Goal: Browse casually: Explore the website without a specific task or goal

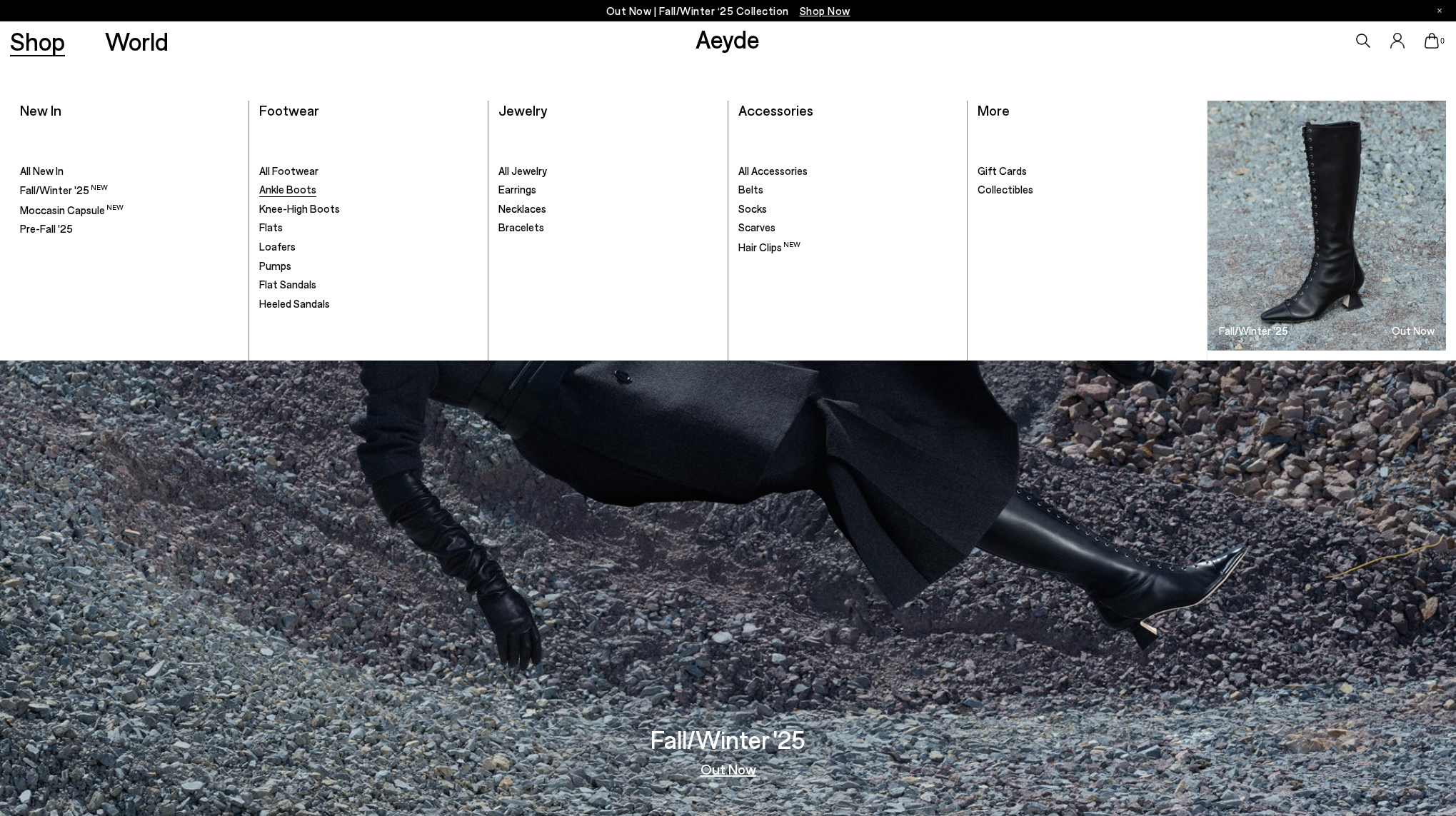
click at [294, 190] on span "Ankle Boots" at bounding box center [287, 189] width 57 height 13
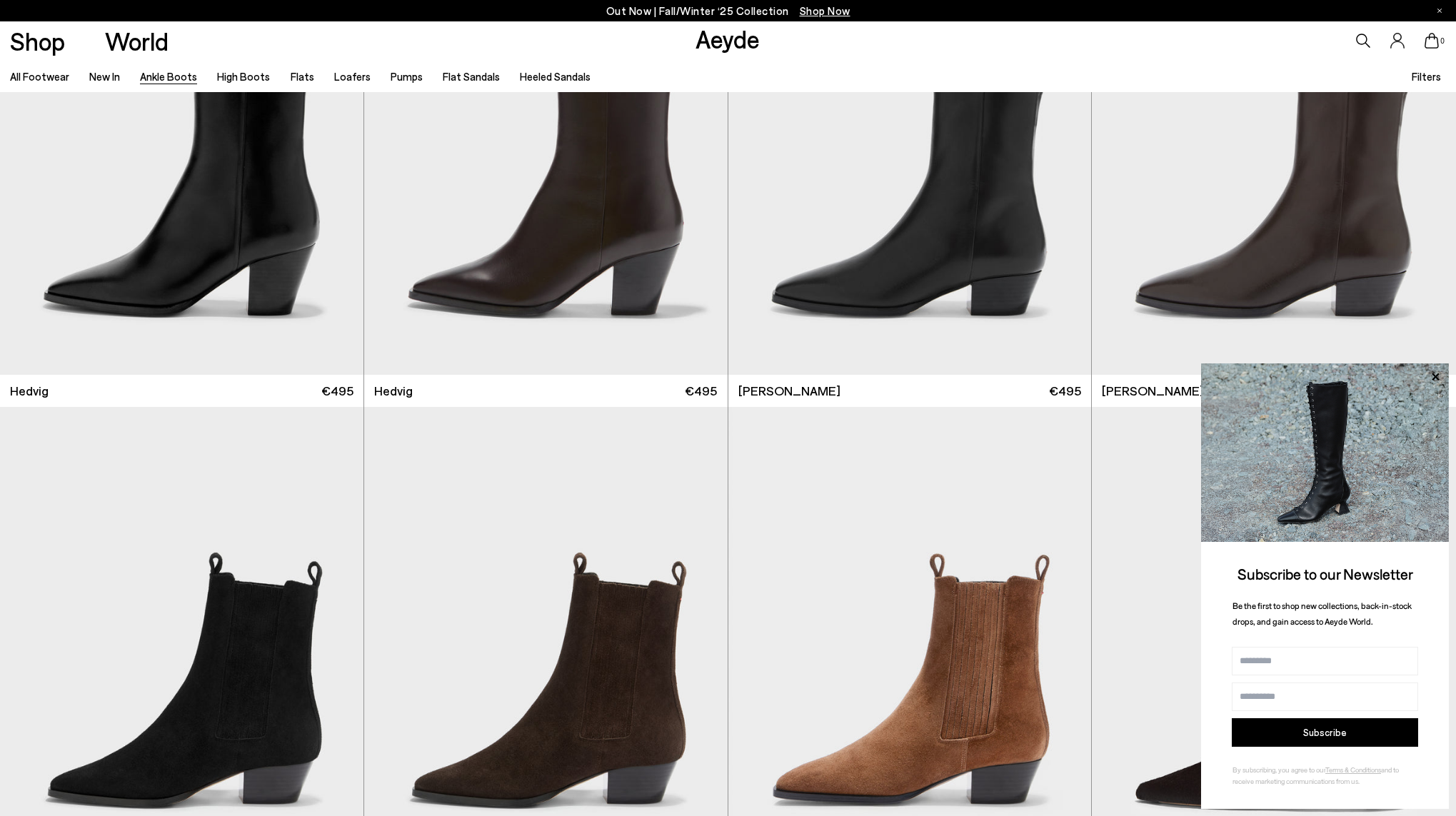
scroll to position [681, 0]
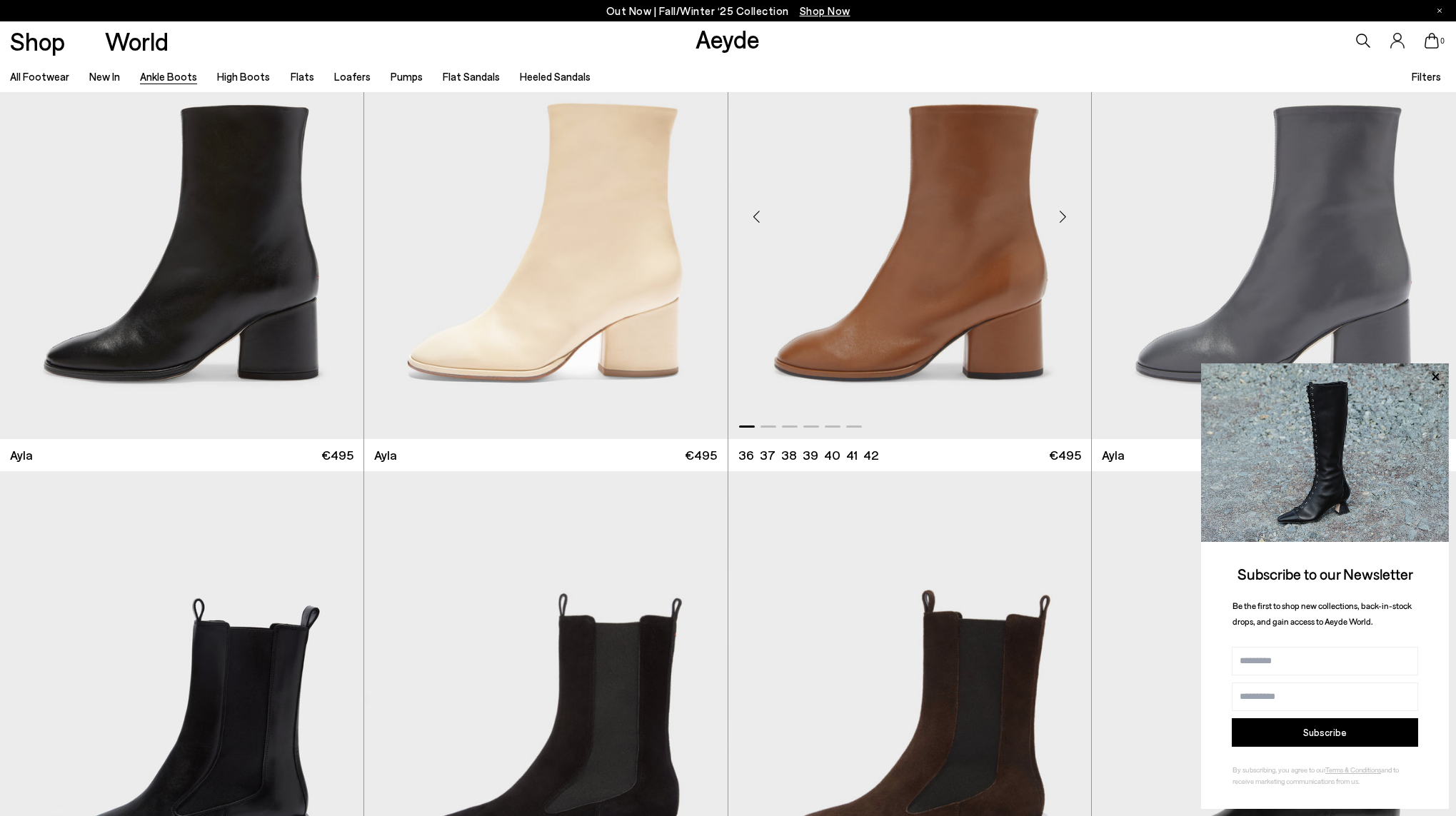
scroll to position [5643, 1]
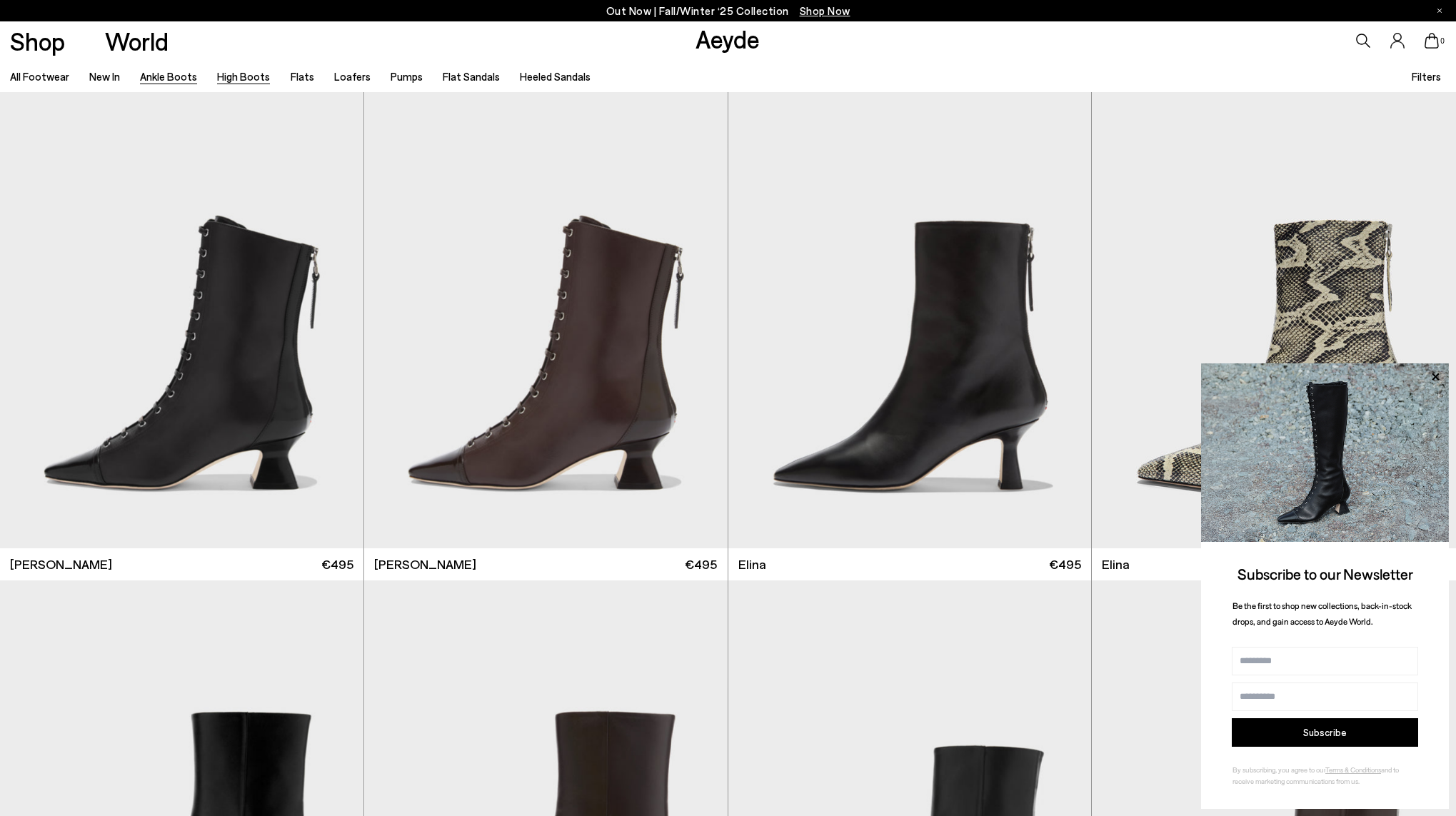
click at [230, 74] on link "High Boots" at bounding box center [244, 76] width 53 height 13
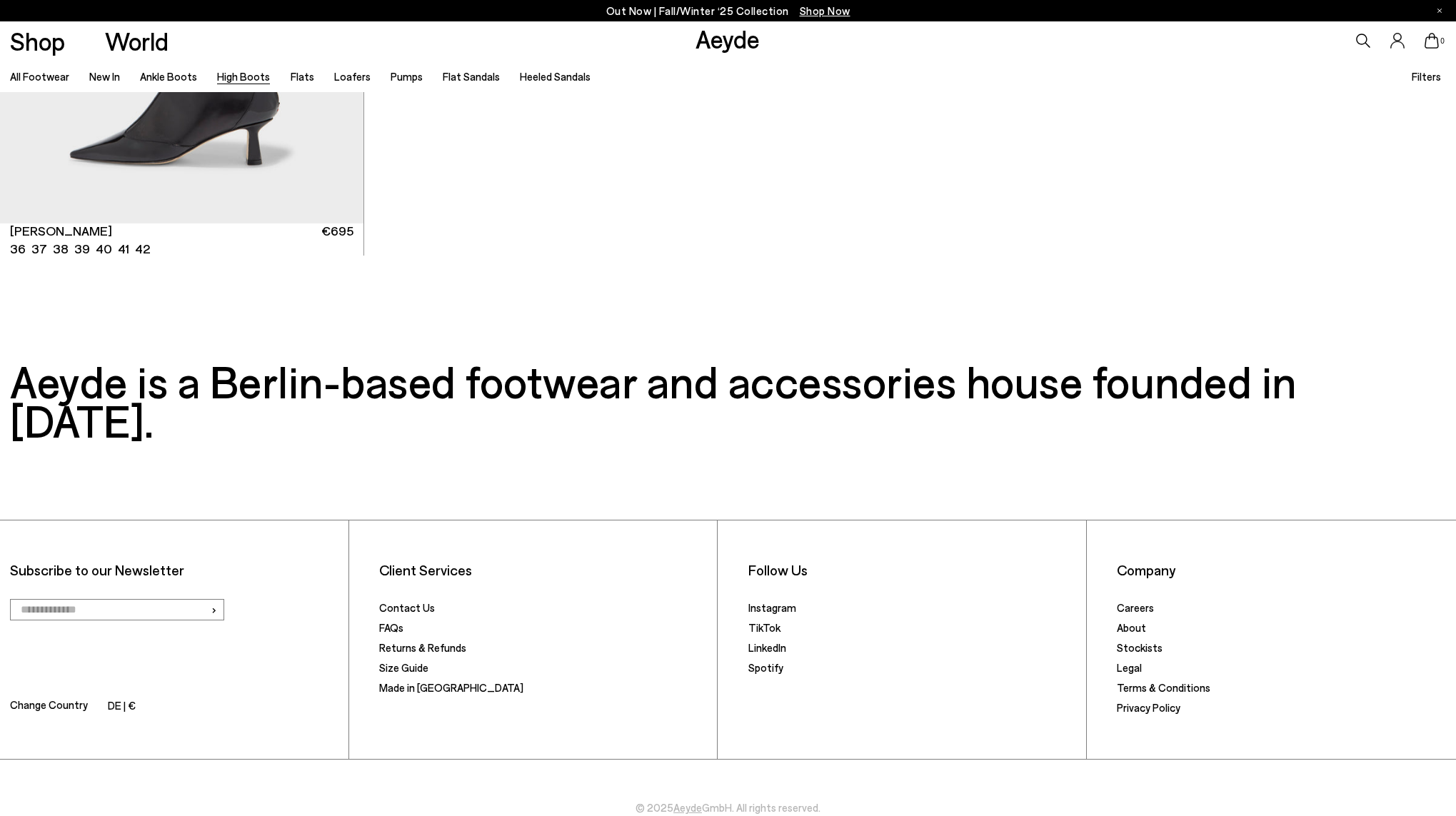
scroll to position [5207, 0]
click at [113, 78] on link "New In" at bounding box center [104, 76] width 30 height 13
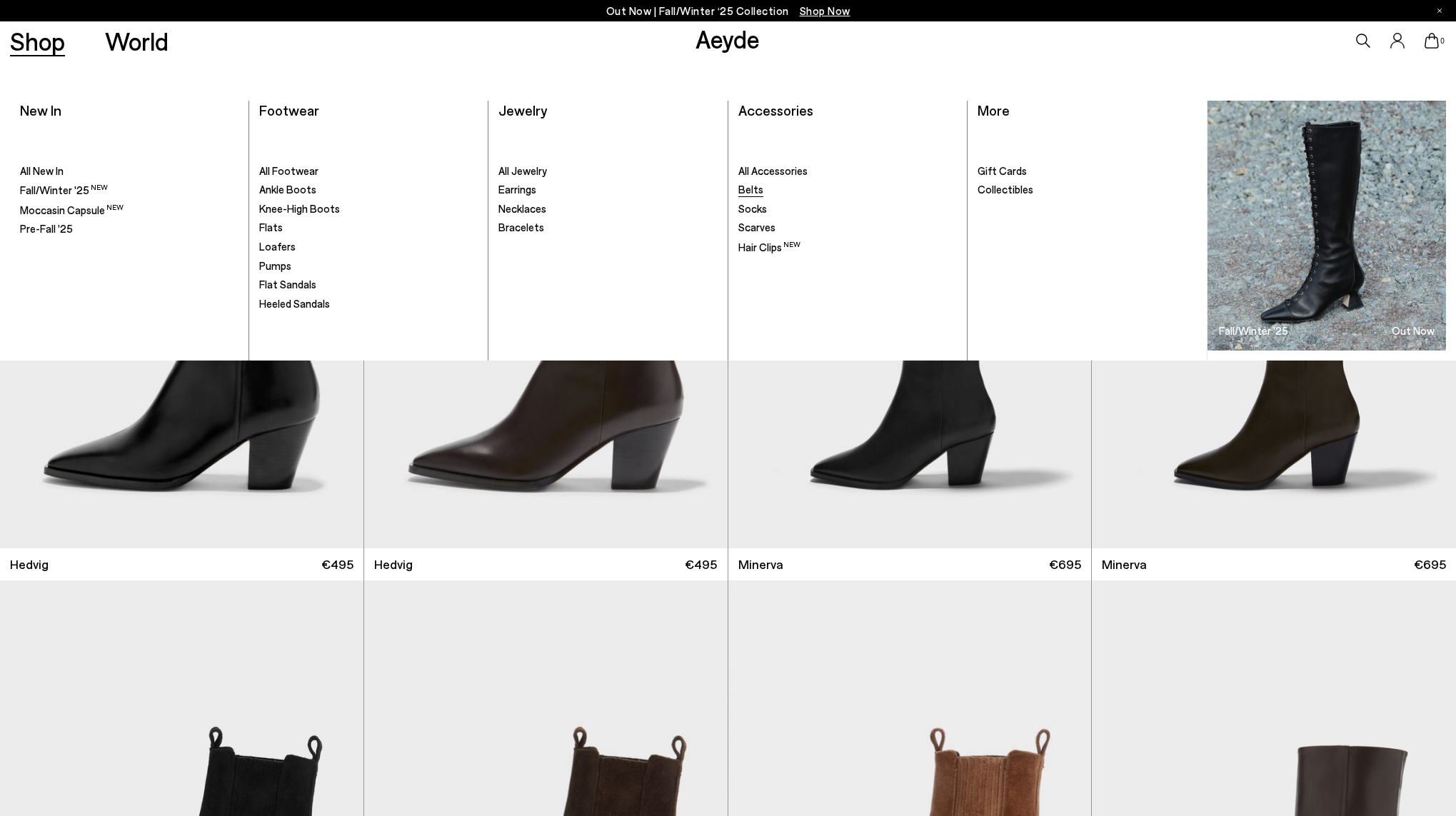
click at [753, 191] on span "Belts" at bounding box center [751, 189] width 25 height 13
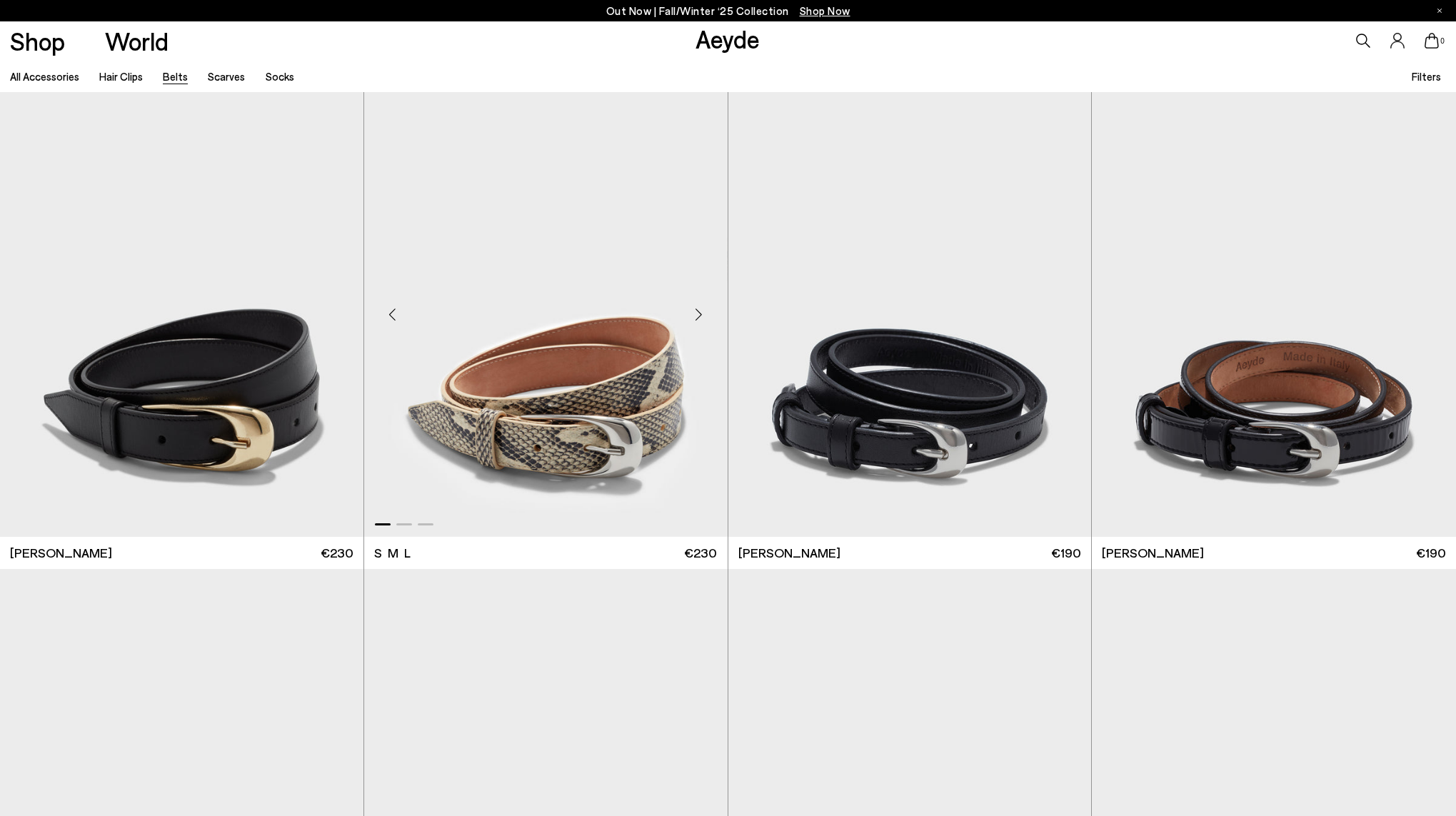
scroll to position [1482, 0]
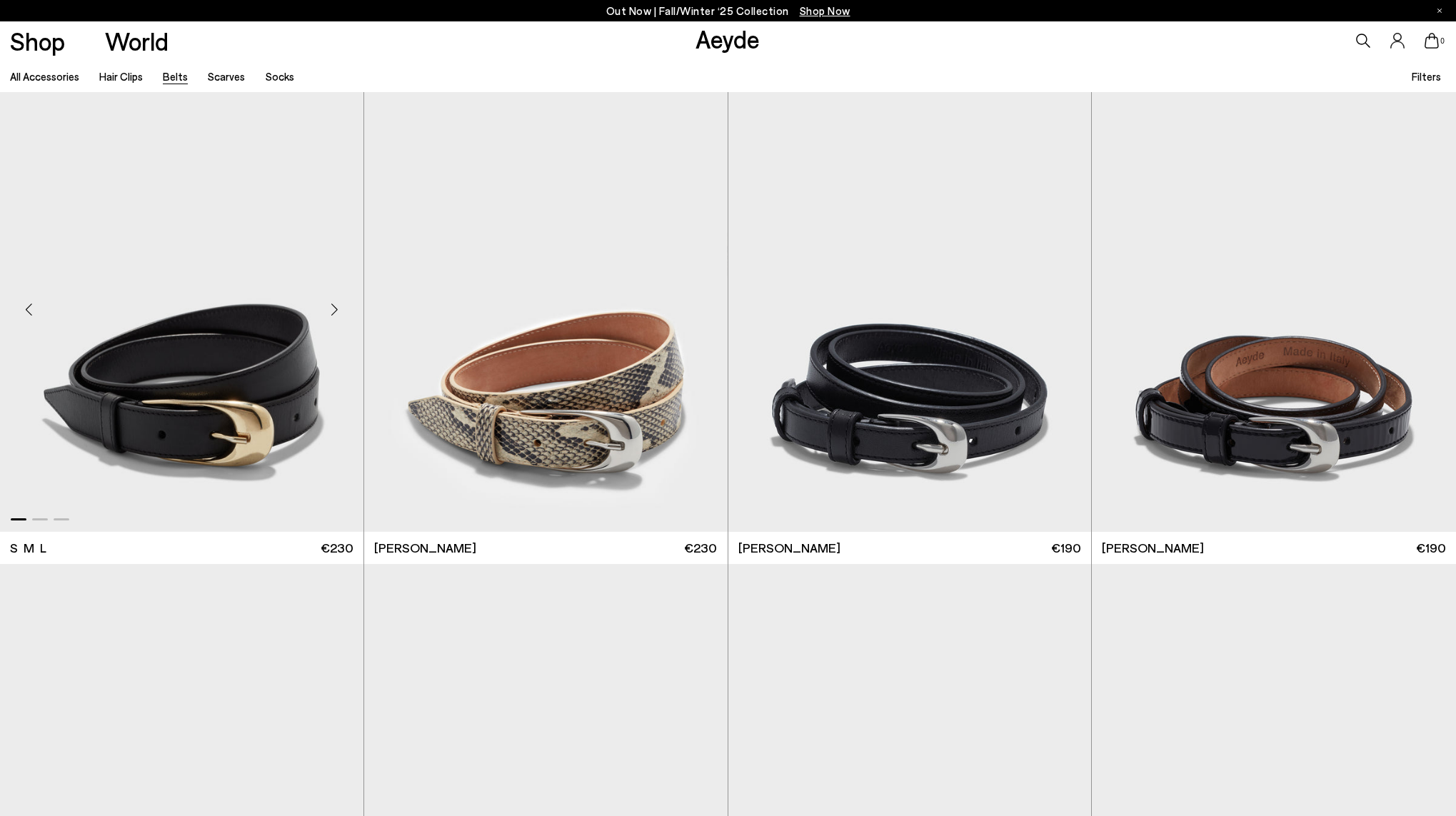
click at [335, 310] on div "Next slide" at bounding box center [335, 309] width 43 height 43
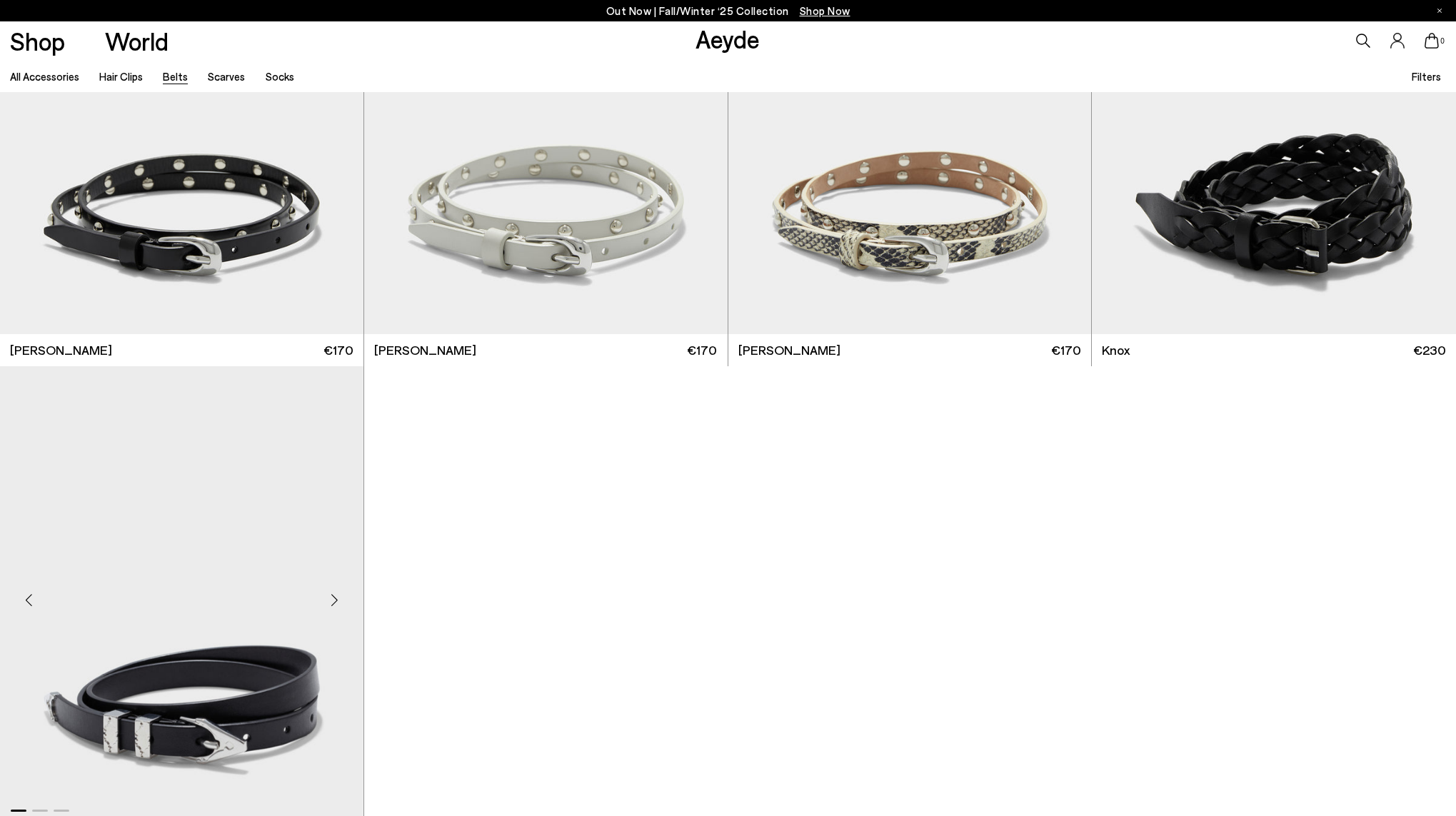
scroll to position [2517, 0]
